Goal: Task Accomplishment & Management: Use online tool/utility

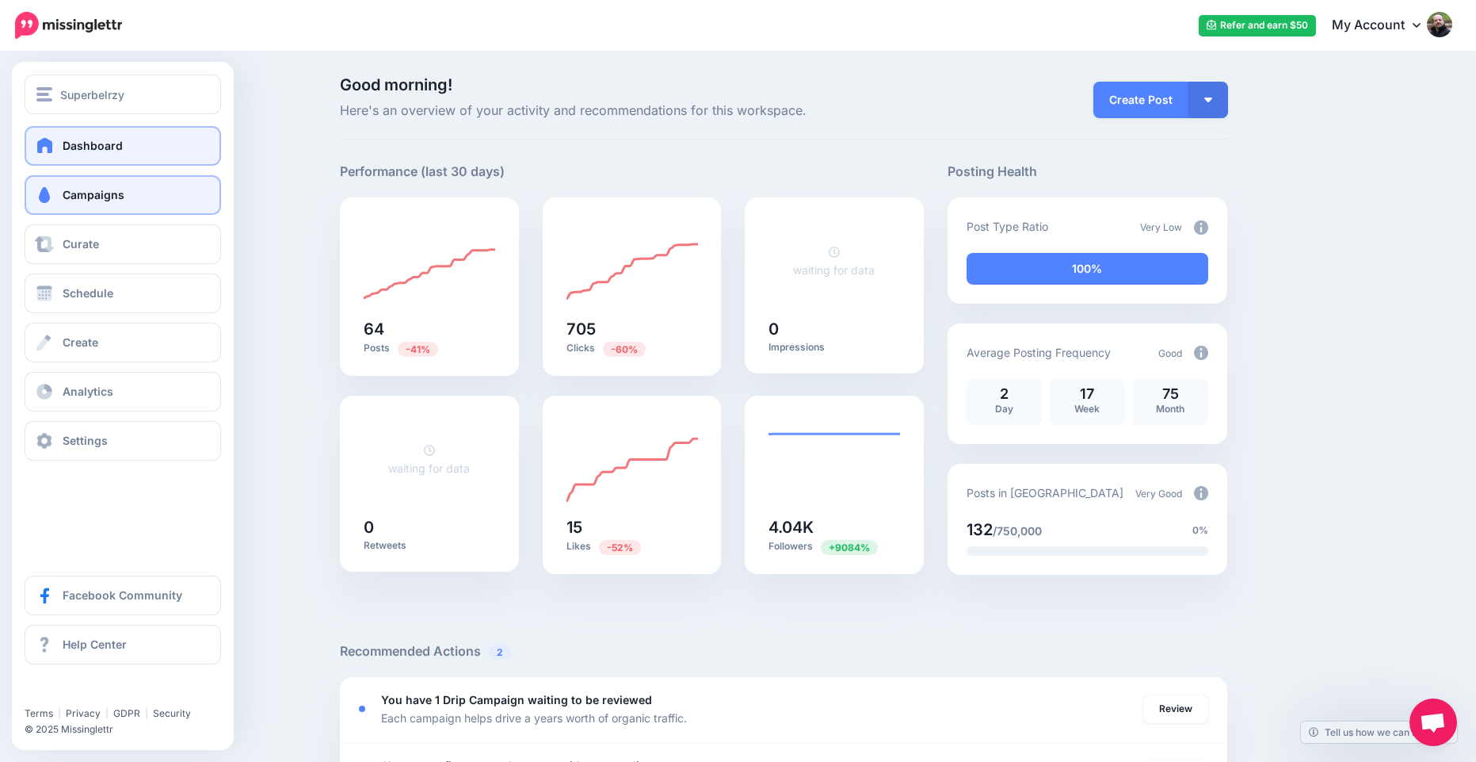
click at [52, 201] on span at bounding box center [44, 195] width 21 height 16
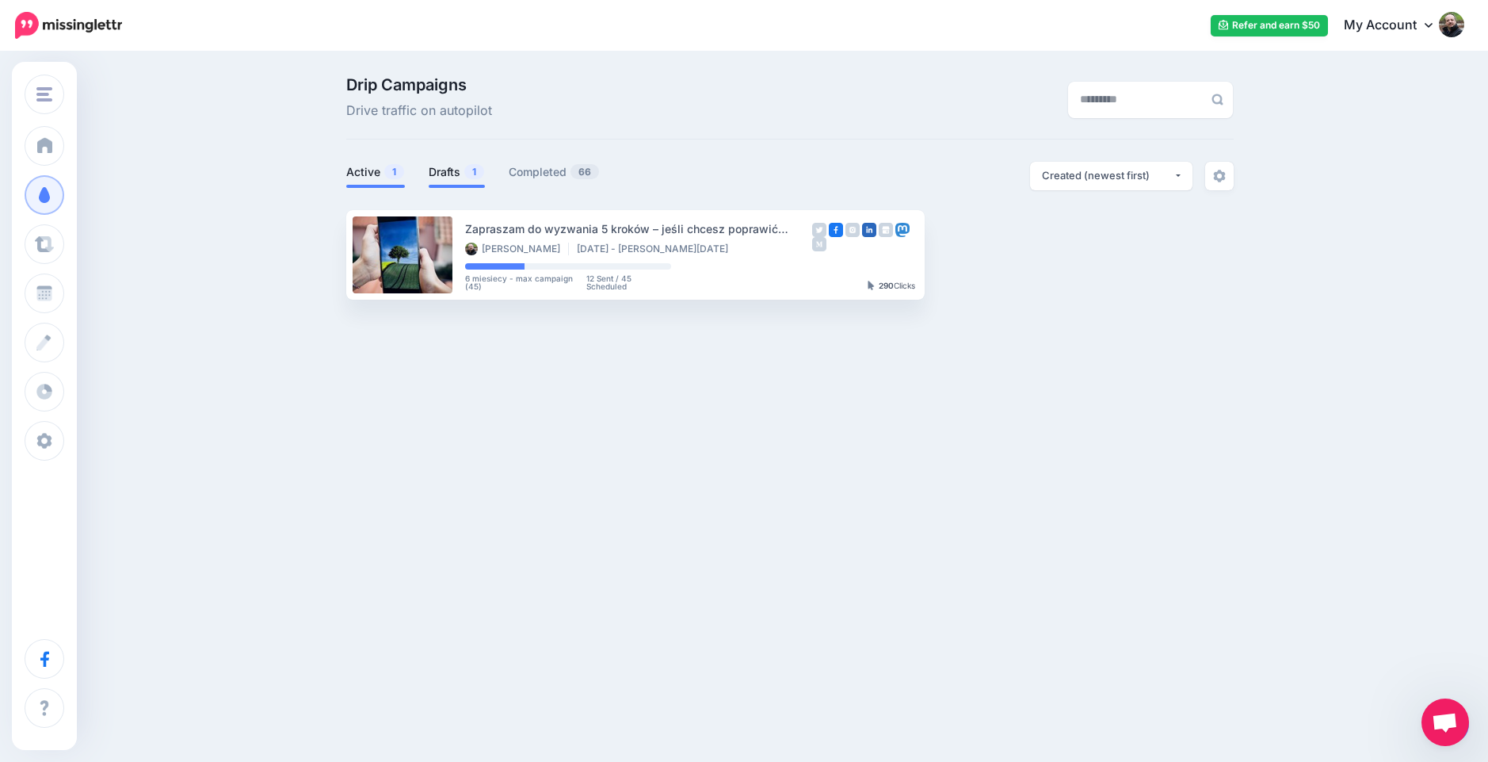
click at [442, 168] on link "Drafts 1" at bounding box center [457, 171] width 56 height 19
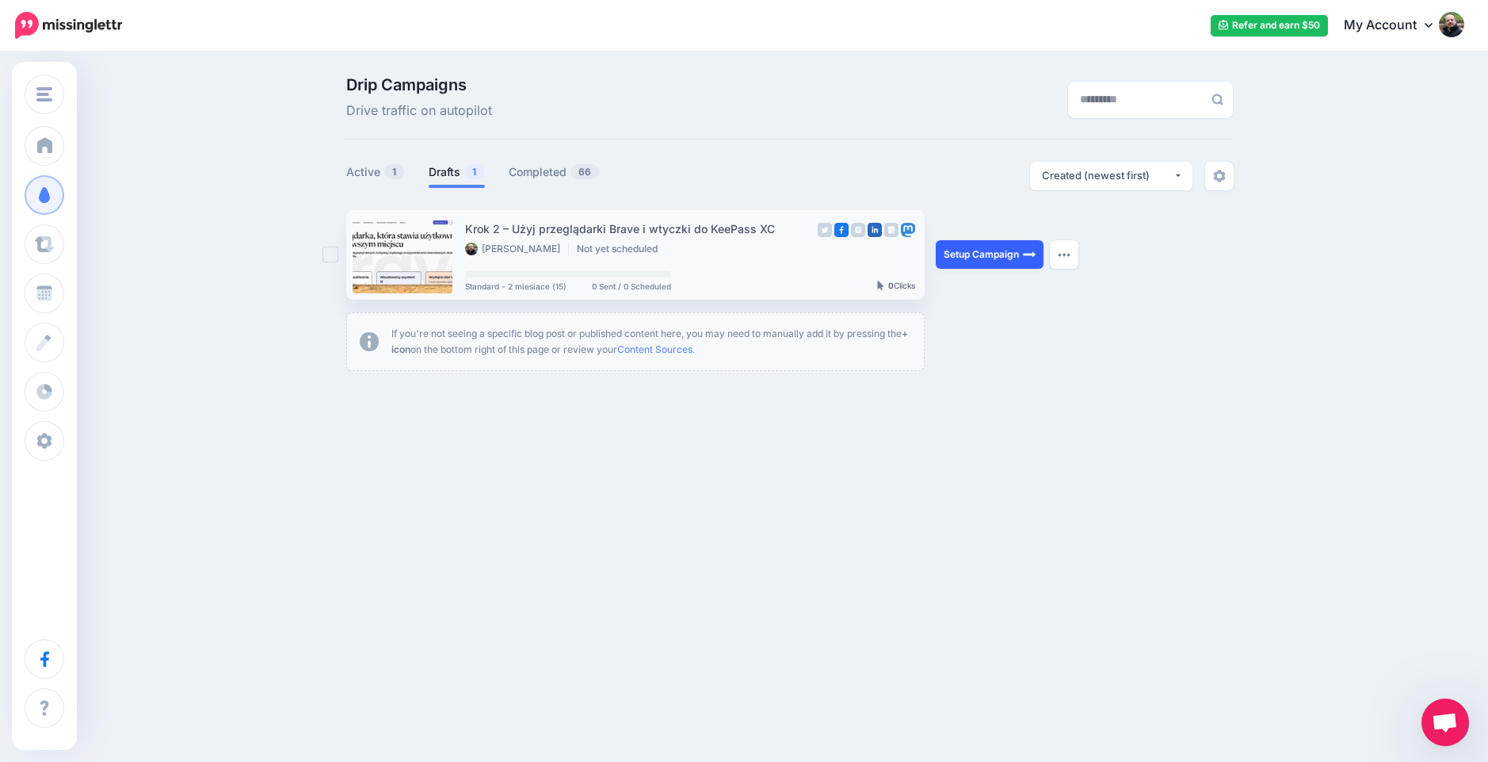
click at [977, 258] on link "Setup Campaign" at bounding box center [990, 254] width 108 height 29
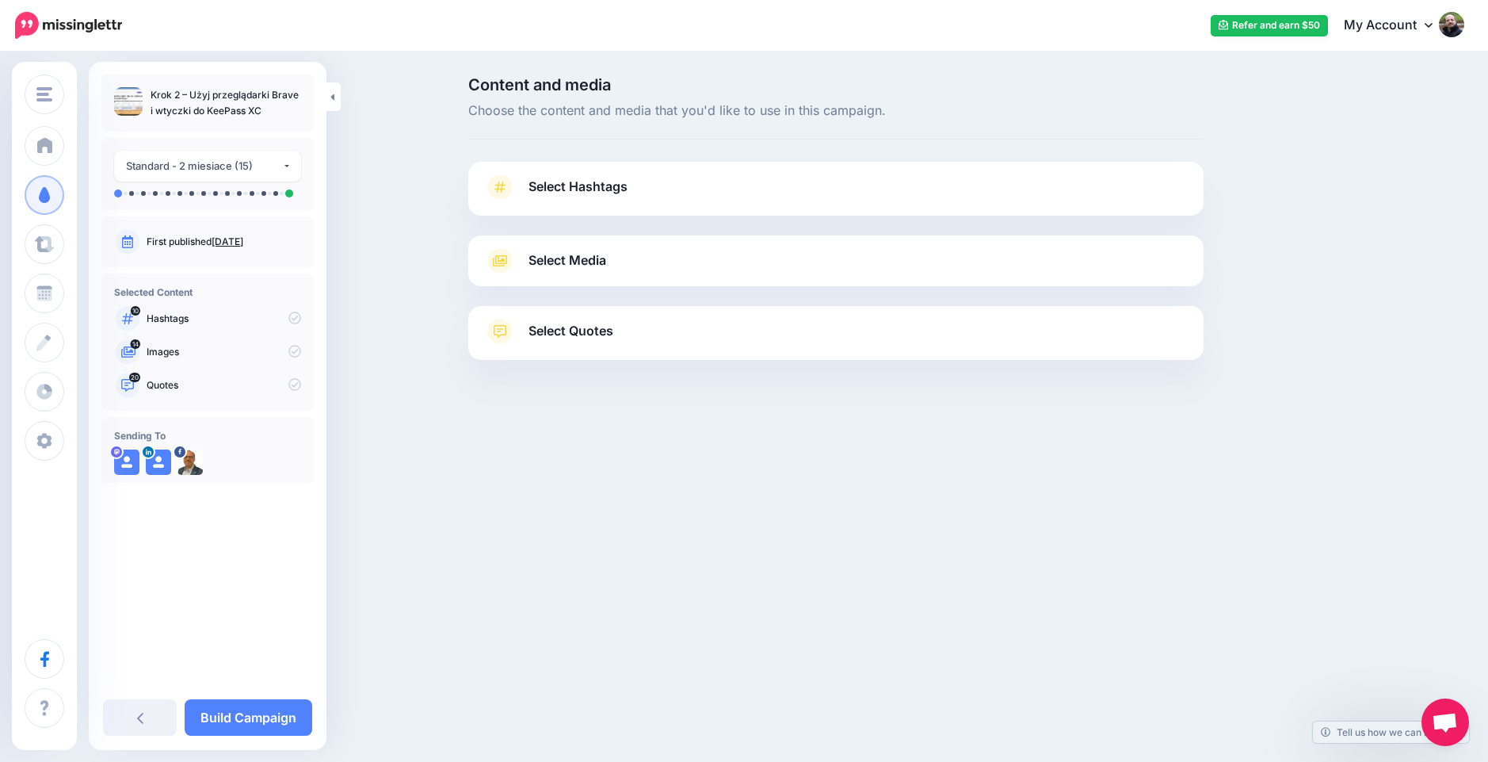
click at [631, 191] on link "Select Hashtags" at bounding box center [836, 194] width 704 height 41
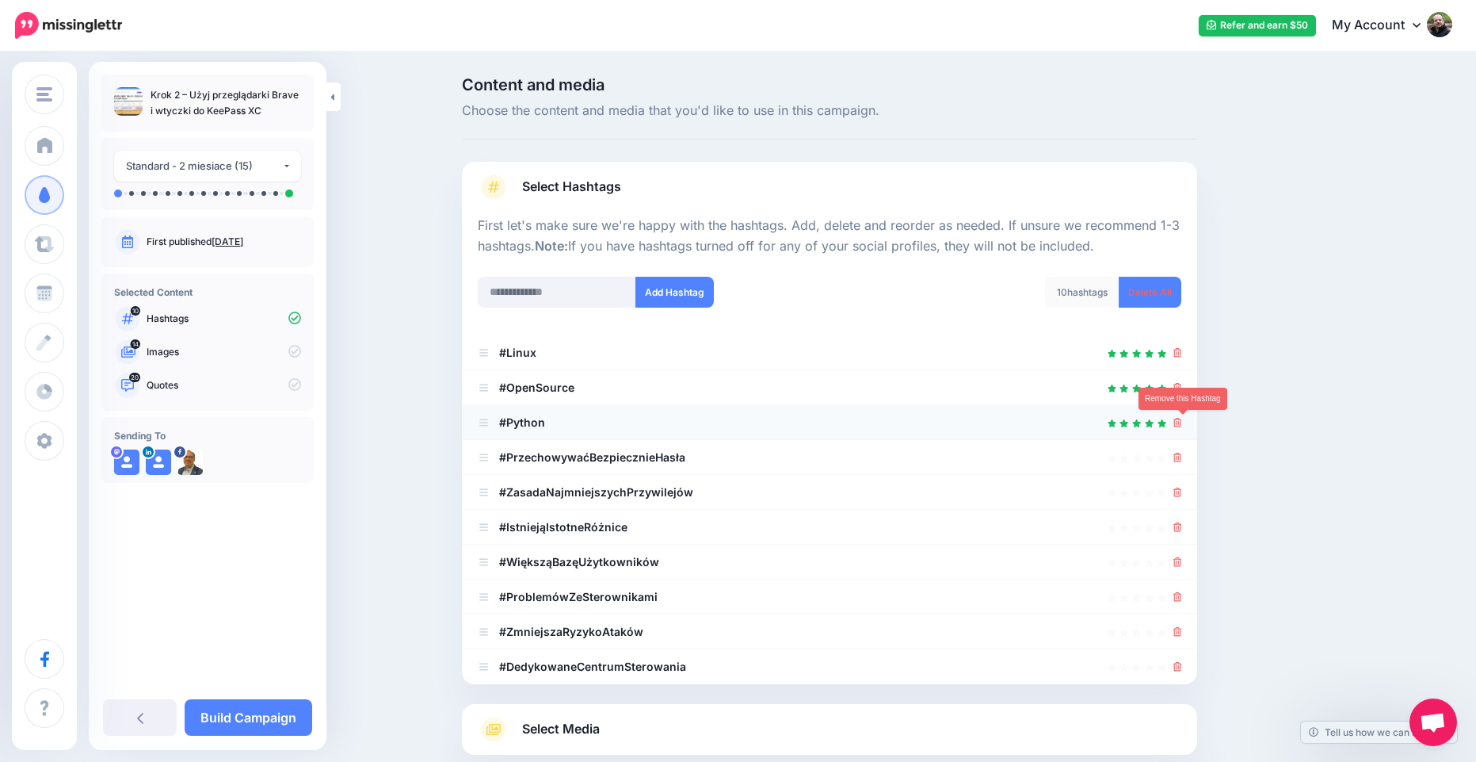
click at [1182, 422] on icon at bounding box center [1178, 423] width 9 height 10
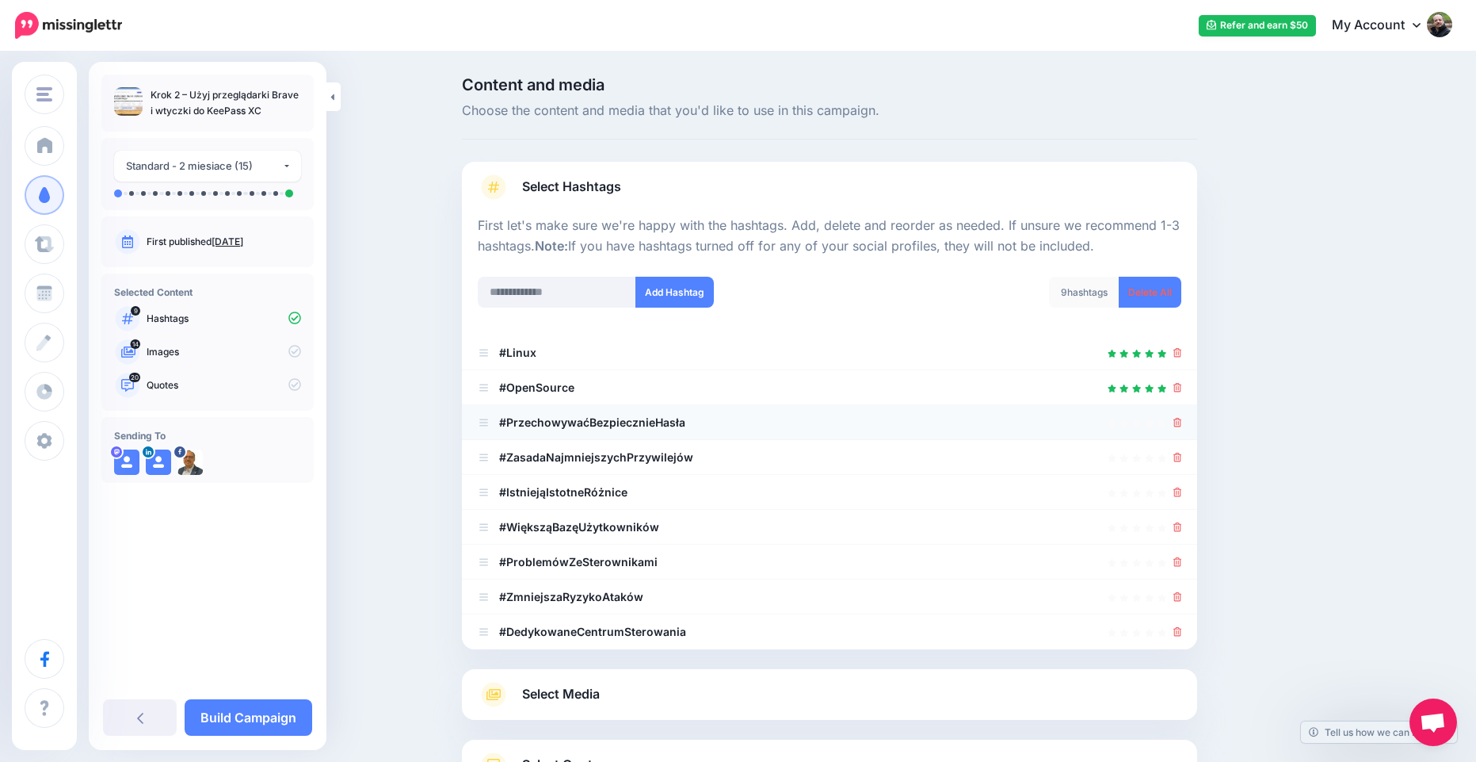
click at [1178, 418] on div at bounding box center [830, 422] width 704 height 19
click at [1188, 424] on li "#PrzechowywaćBezpiecznieHasła" at bounding box center [829, 422] width 735 height 35
click at [1182, 423] on icon at bounding box center [1178, 423] width 9 height 10
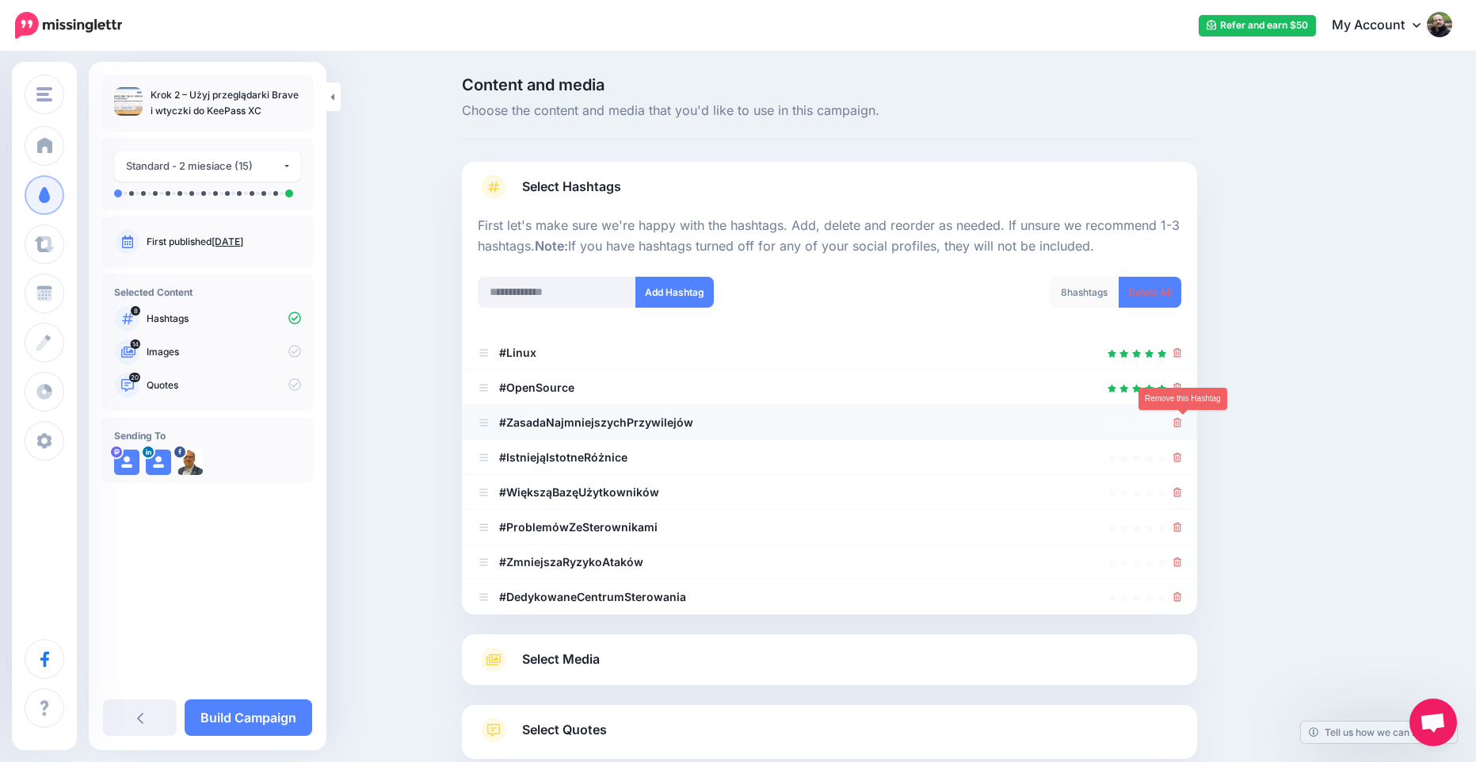
click at [1182, 426] on icon at bounding box center [1178, 423] width 9 height 10
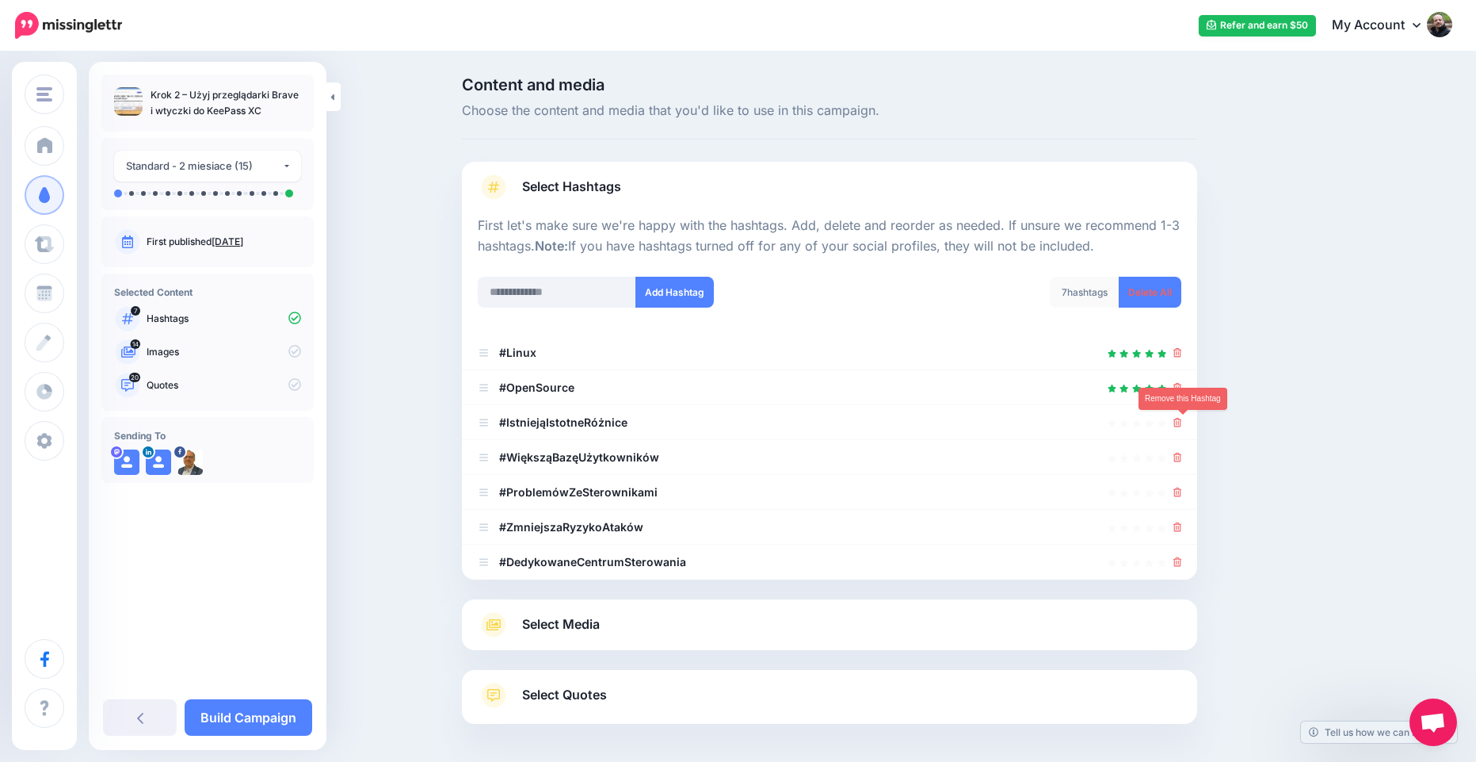
click at [1182, 426] on icon at bounding box center [1178, 423] width 9 height 10
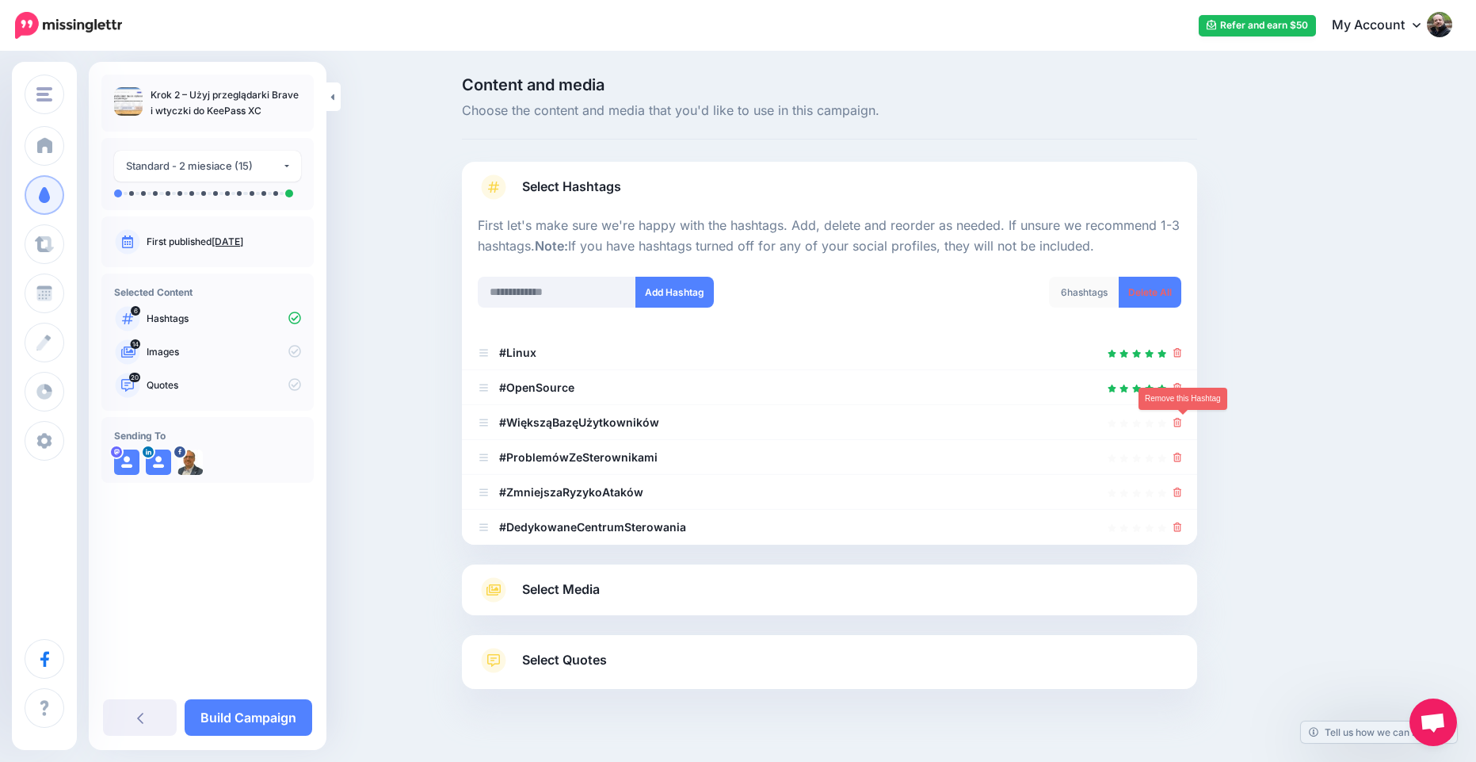
click at [1182, 426] on icon at bounding box center [1178, 423] width 9 height 10
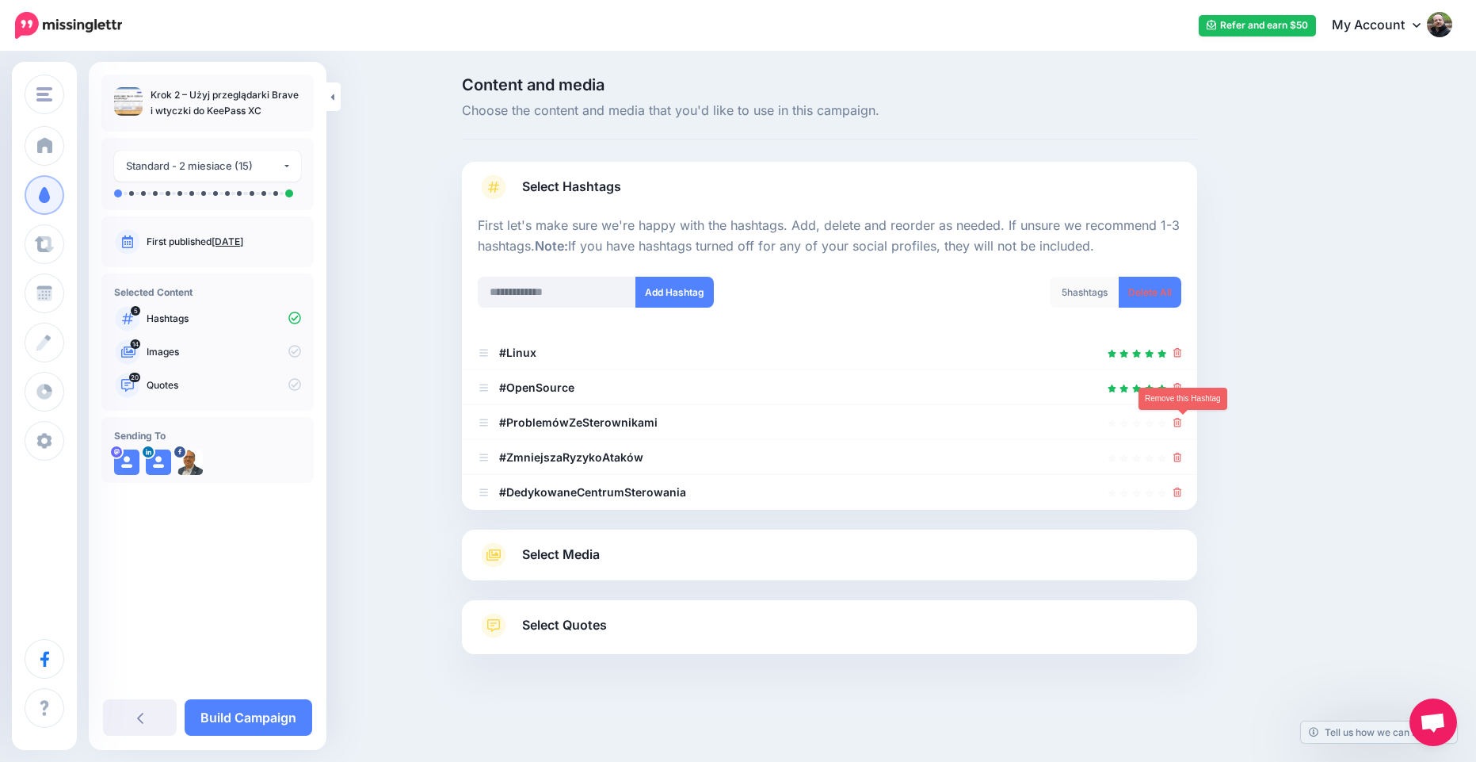
click at [1182, 426] on icon at bounding box center [1178, 423] width 9 height 10
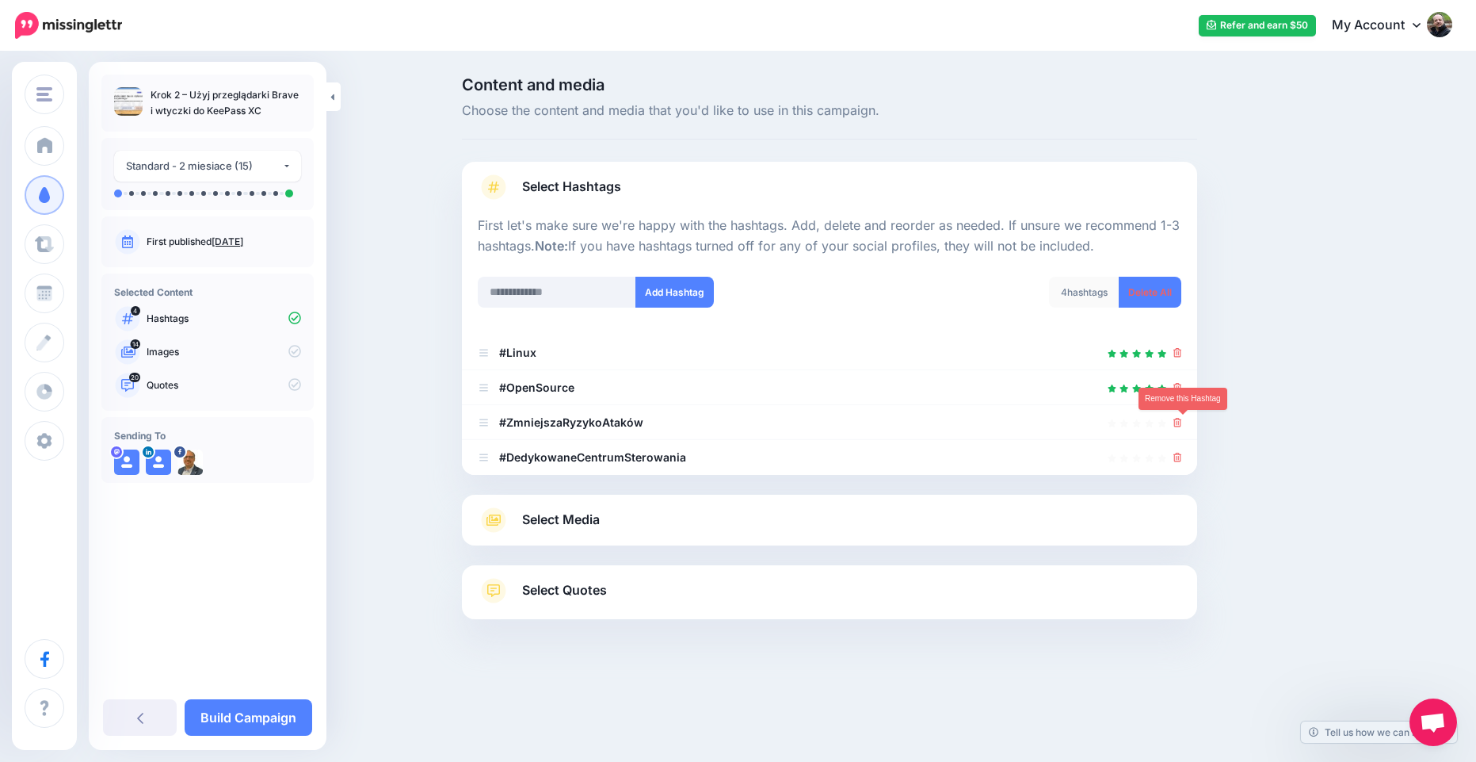
click at [1182, 426] on icon at bounding box center [1178, 423] width 9 height 10
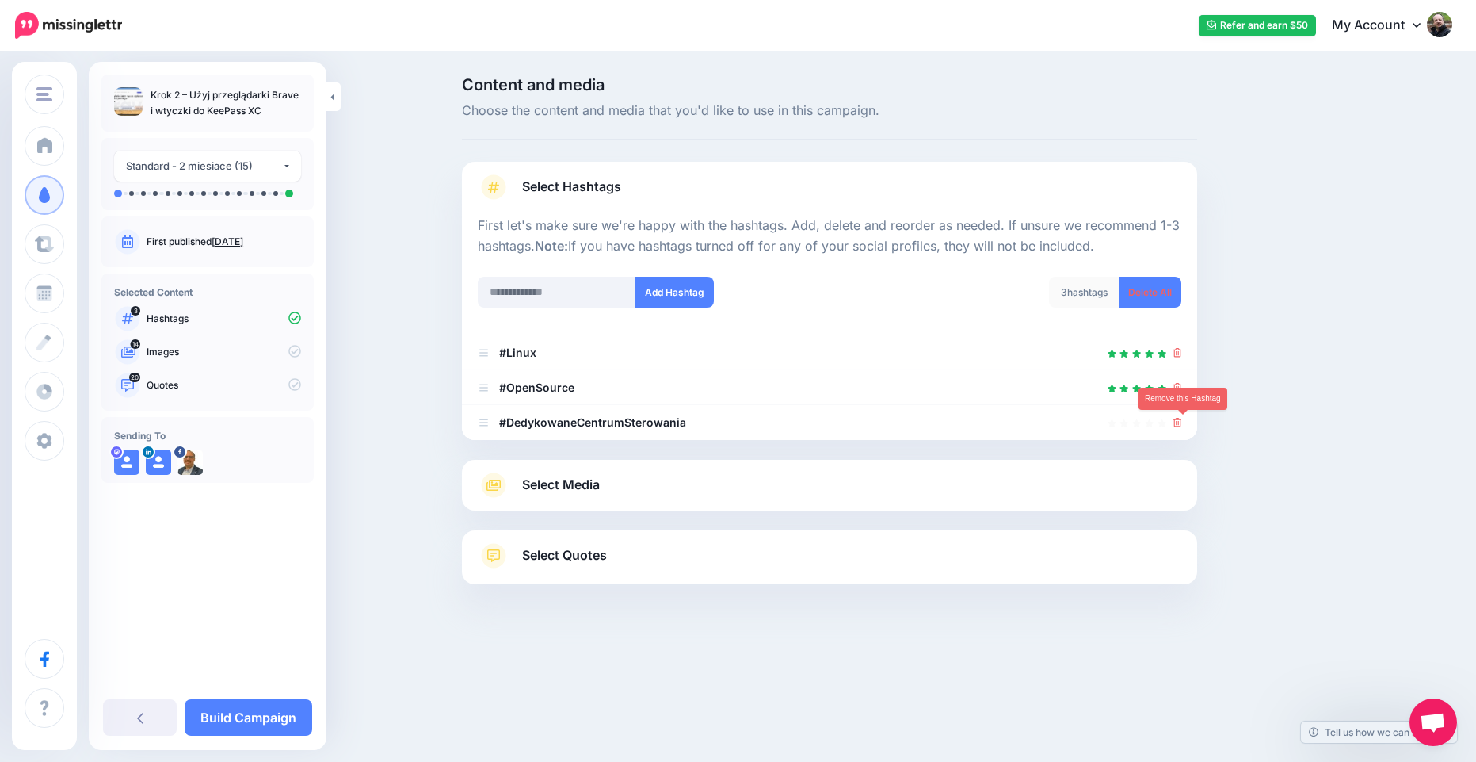
click at [1182, 426] on icon at bounding box center [1178, 423] width 9 height 10
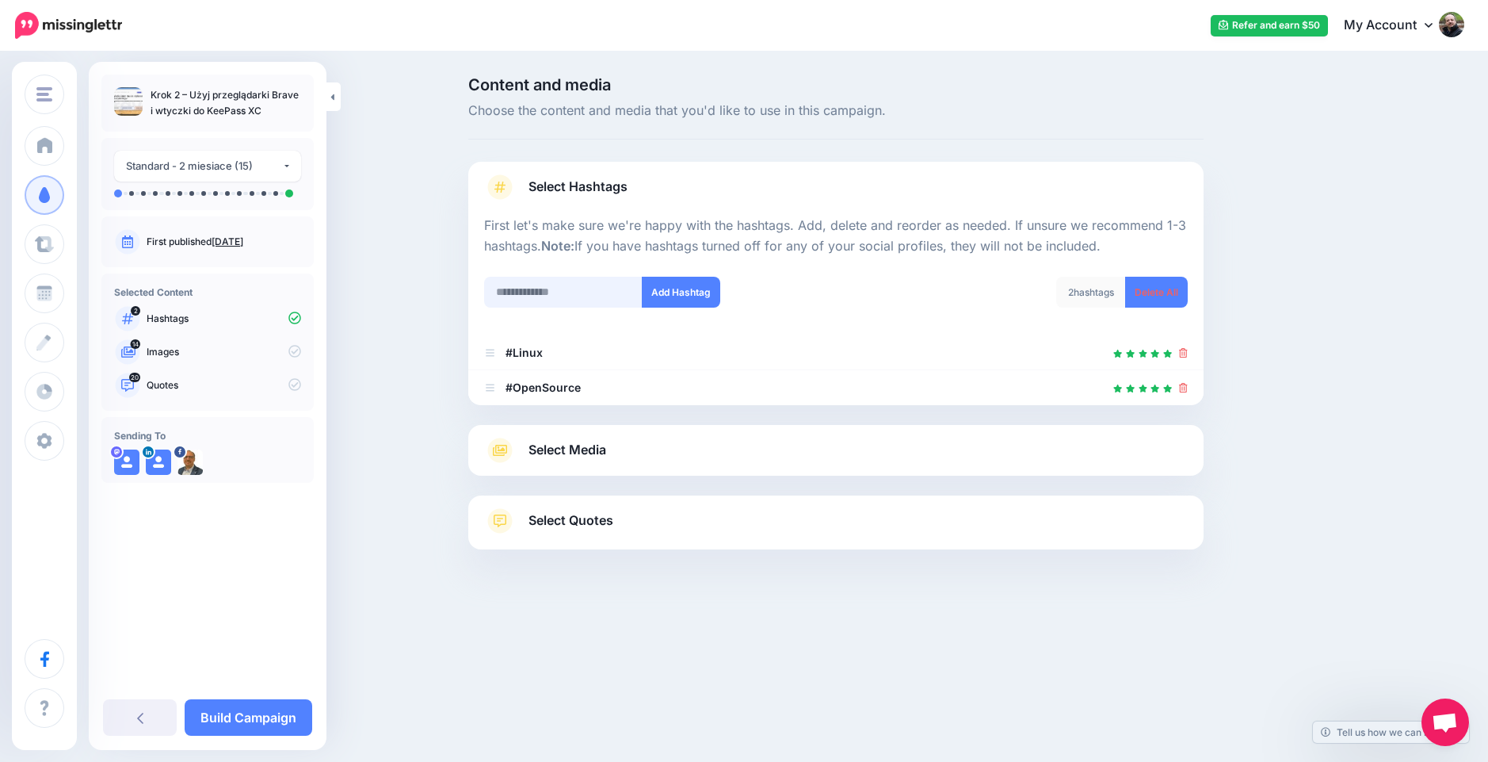
click at [601, 285] on input "text" at bounding box center [563, 292] width 158 height 31
type input "********"
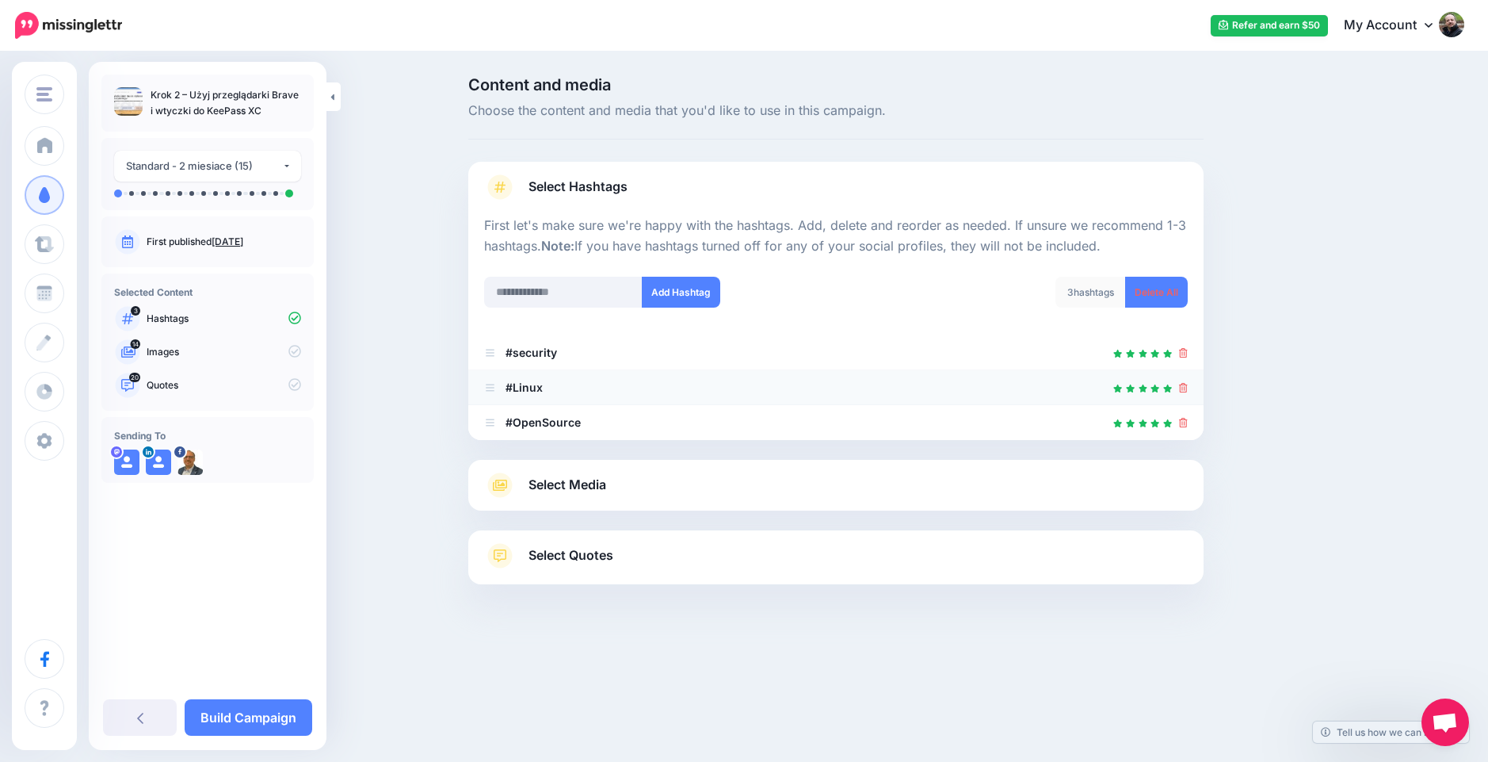
click at [1184, 388] on icon at bounding box center [1183, 388] width 9 height 10
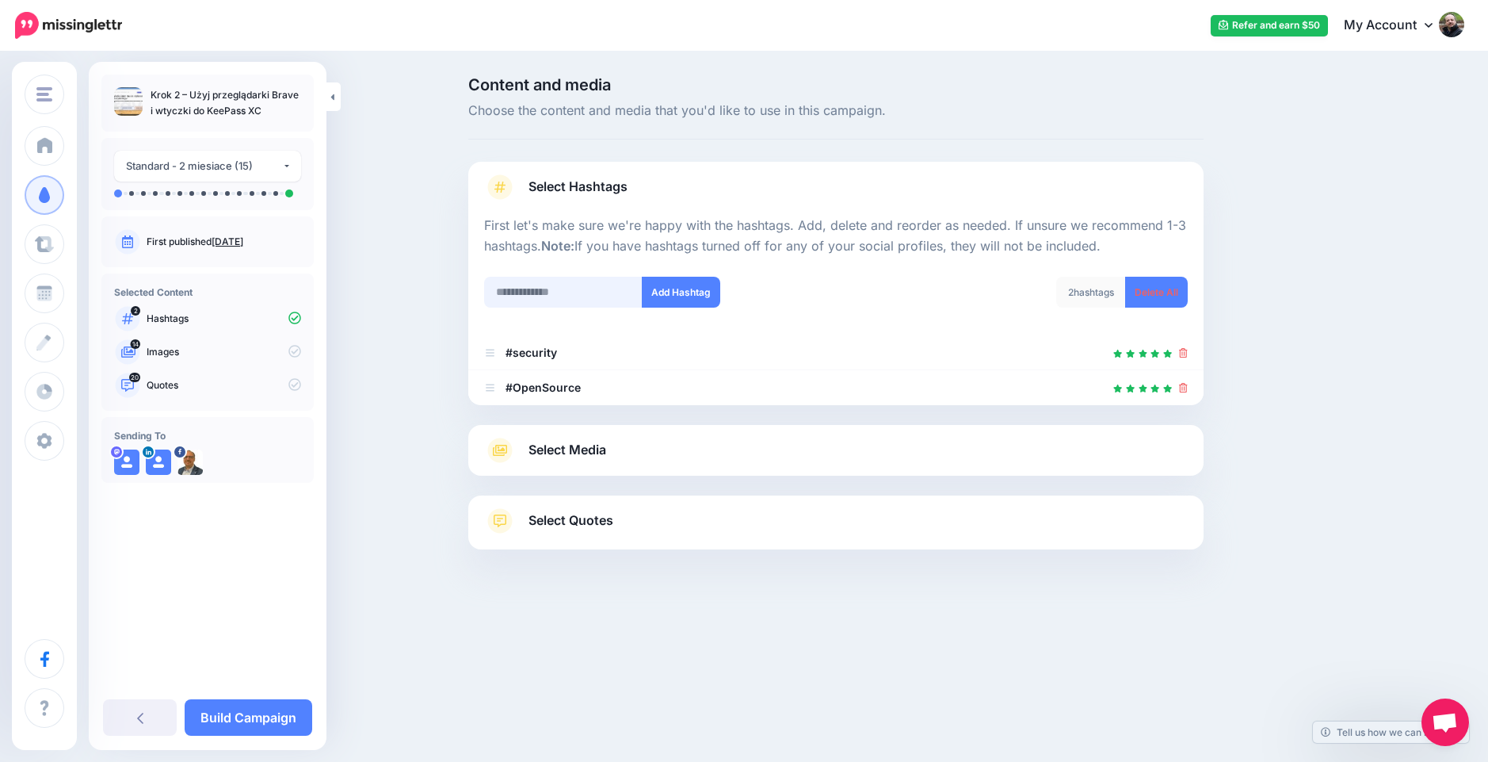
click at [569, 293] on input "text" at bounding box center [563, 292] width 158 height 31
type input "*"
type input "********"
click at [697, 300] on button "Add Hashtag" at bounding box center [681, 292] width 78 height 31
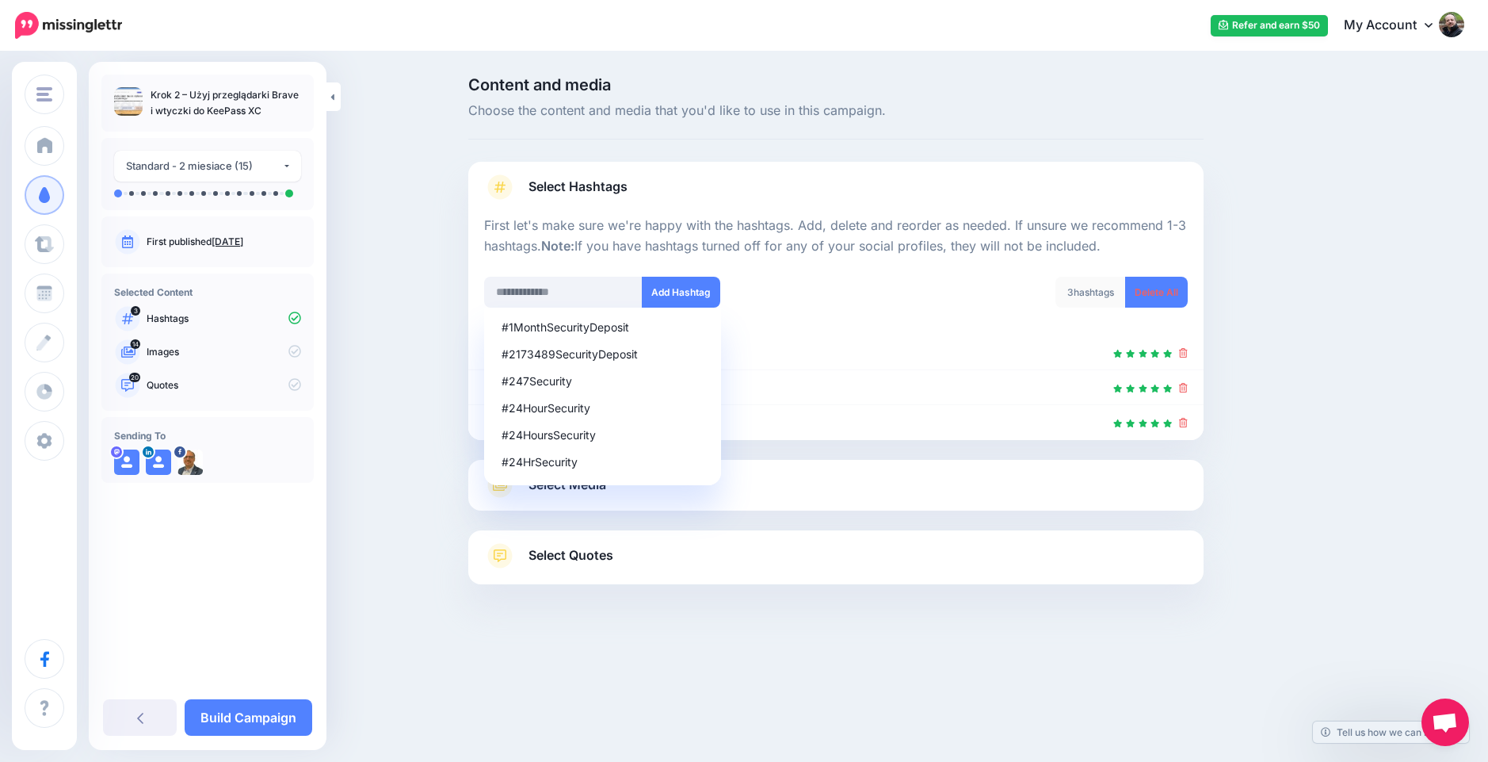
click at [851, 256] on p "First let's make sure we're happy with the hashtags. Add, delete and reorder as…" at bounding box center [836, 236] width 704 height 41
click at [875, 485] on link "Select Media" at bounding box center [836, 484] width 704 height 25
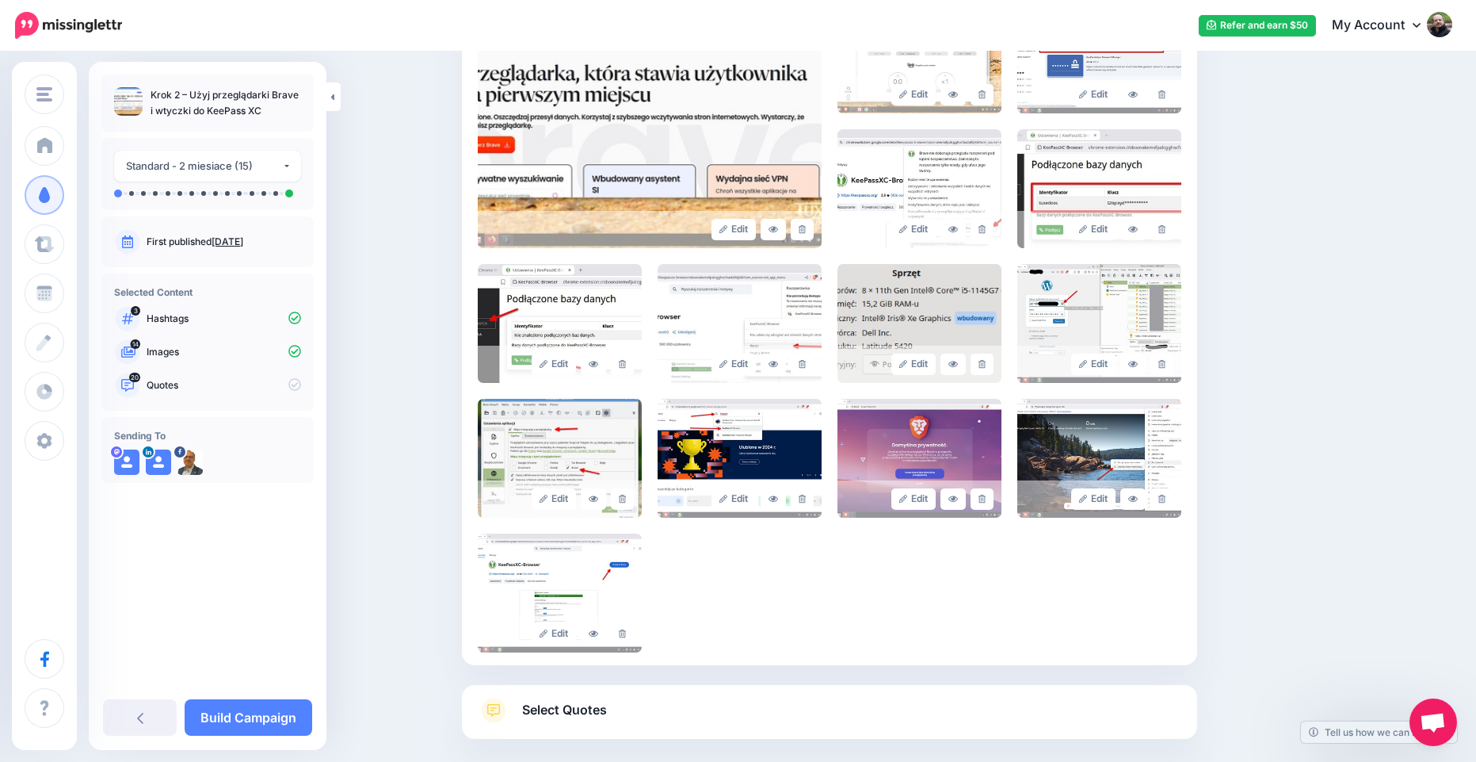
scroll to position [498, 0]
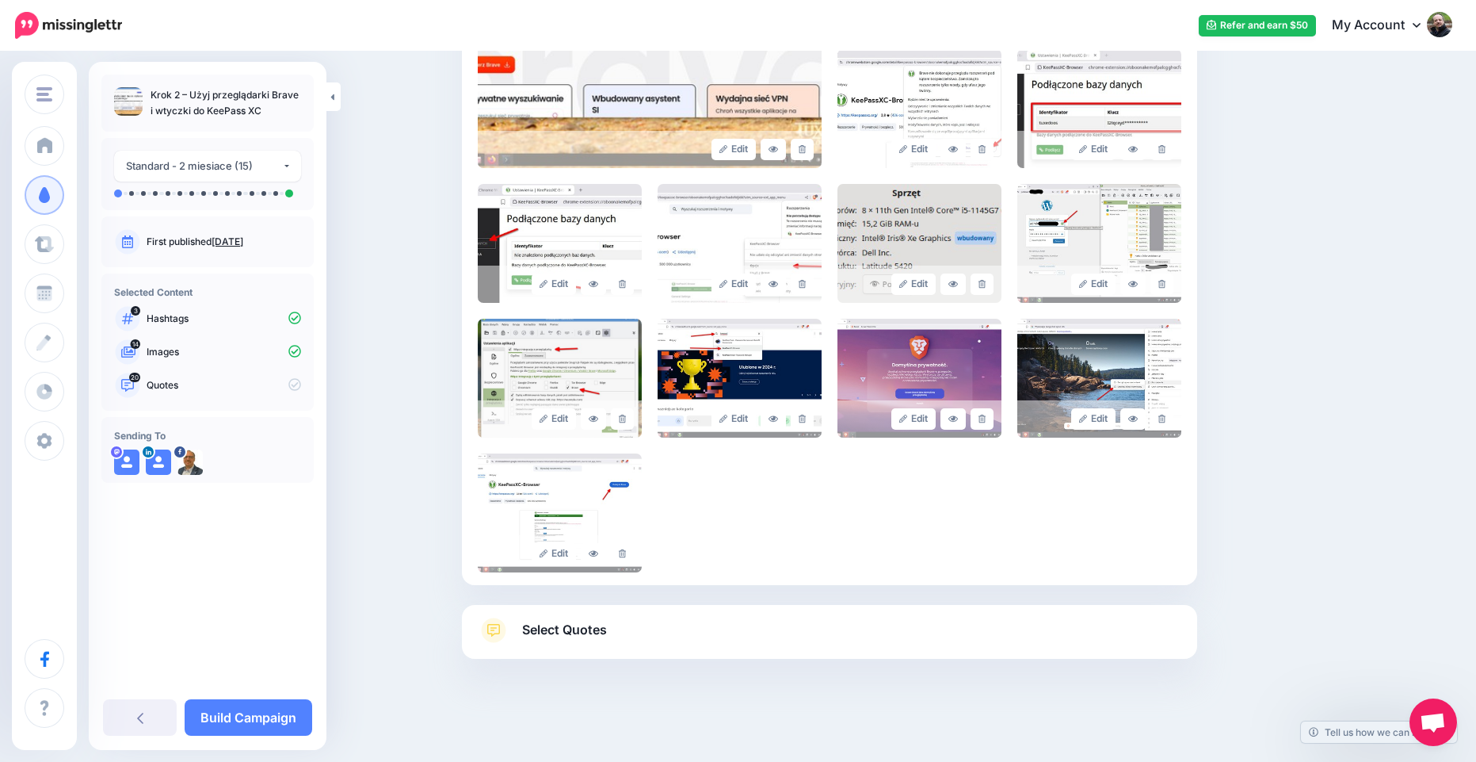
click at [571, 624] on span "Select Quotes" at bounding box center [564, 629] width 85 height 21
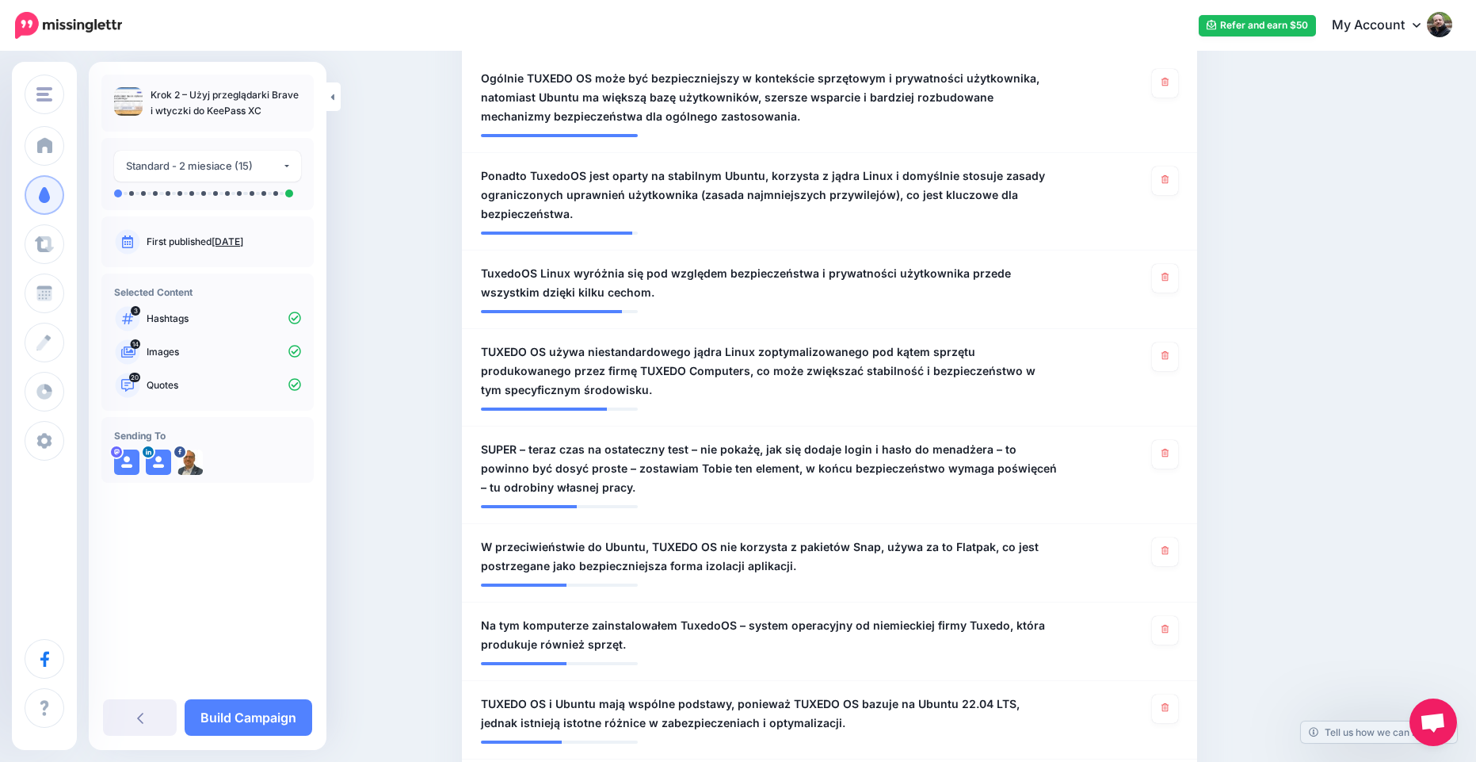
scroll to position [213, 0]
